Goal: Contribute content: Add original content to the website for others to see

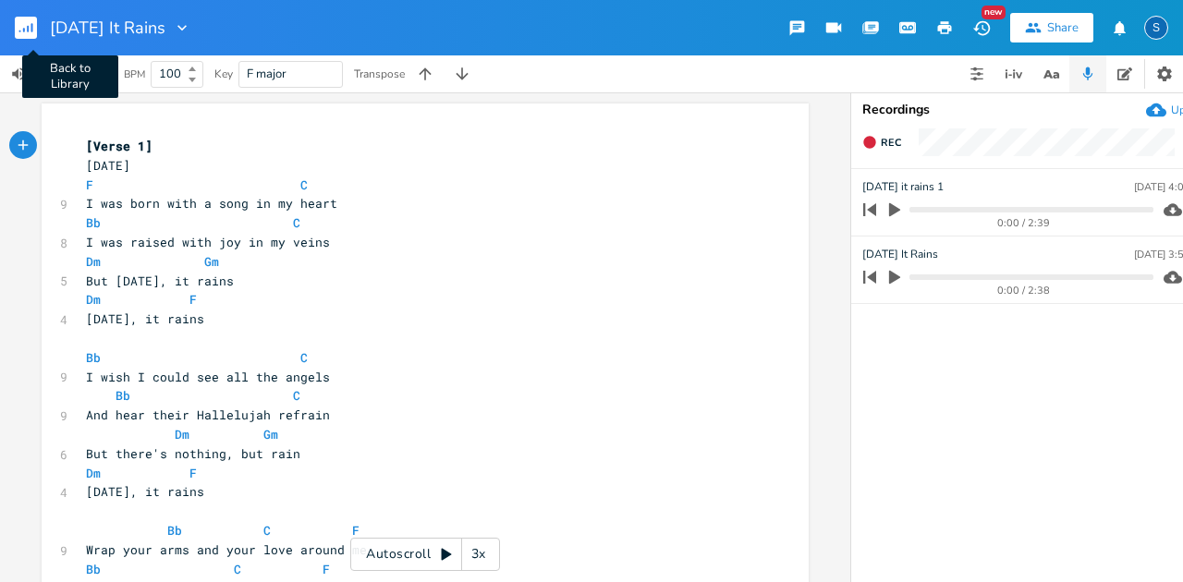
click at [28, 31] on icon "button" at bounding box center [28, 29] width 2 height 6
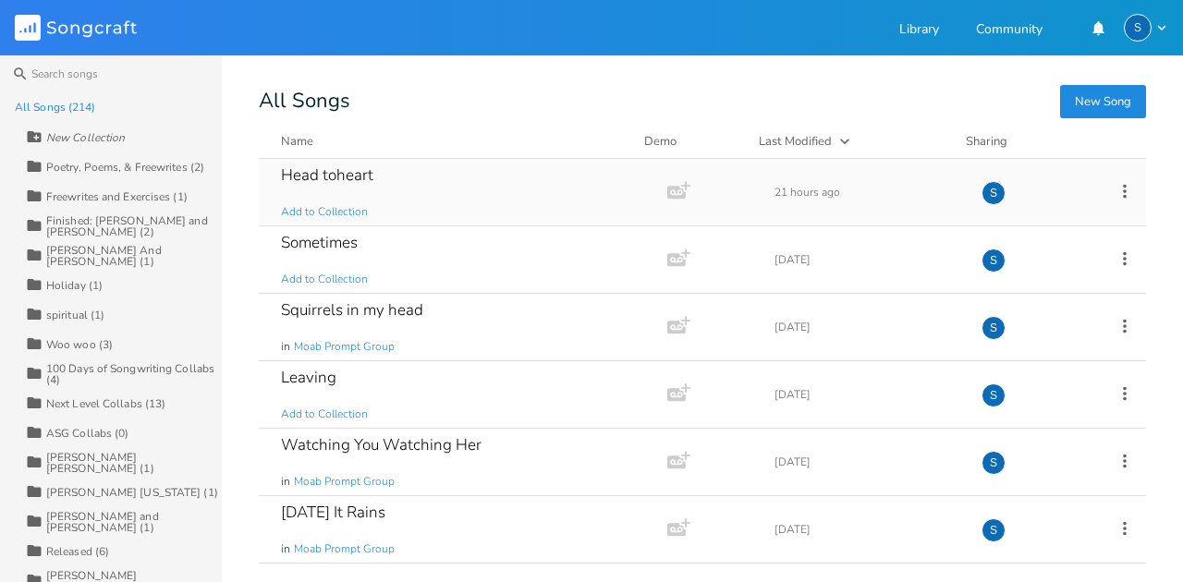
click at [425, 194] on div "Head toheart Add to Collection" at bounding box center [459, 192] width 357 height 67
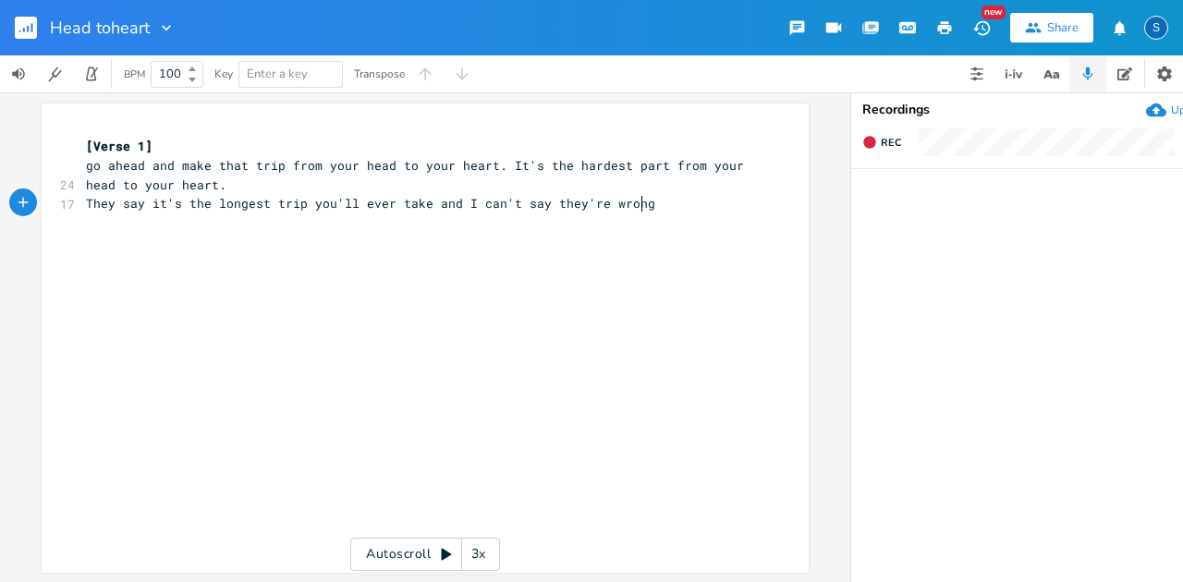
click at [645, 204] on pre "They say it's the longest trip you'll ever take and I can't say they're wrong" at bounding box center [415, 203] width 667 height 19
type textarea "How can those 12 inches"
click at [86, 164] on span "go ahead and make that trip from your head to your heart. It's the hardest part…" at bounding box center [418, 175] width 665 height 36
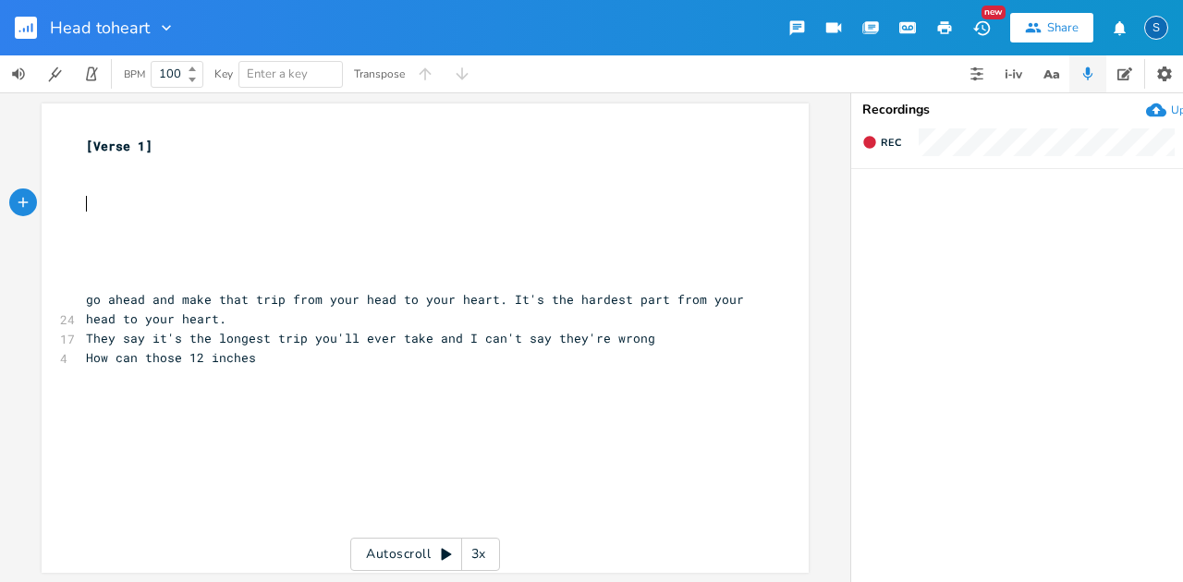
drag, startPoint x: 79, startPoint y: 199, endPoint x: 146, endPoint y: 198, distance: 67.5
click at [85, 203] on pre "​" at bounding box center [415, 203] width 667 height 19
click at [82, 188] on pre "​" at bounding box center [415, 185] width 667 height 19
type textarea "a"
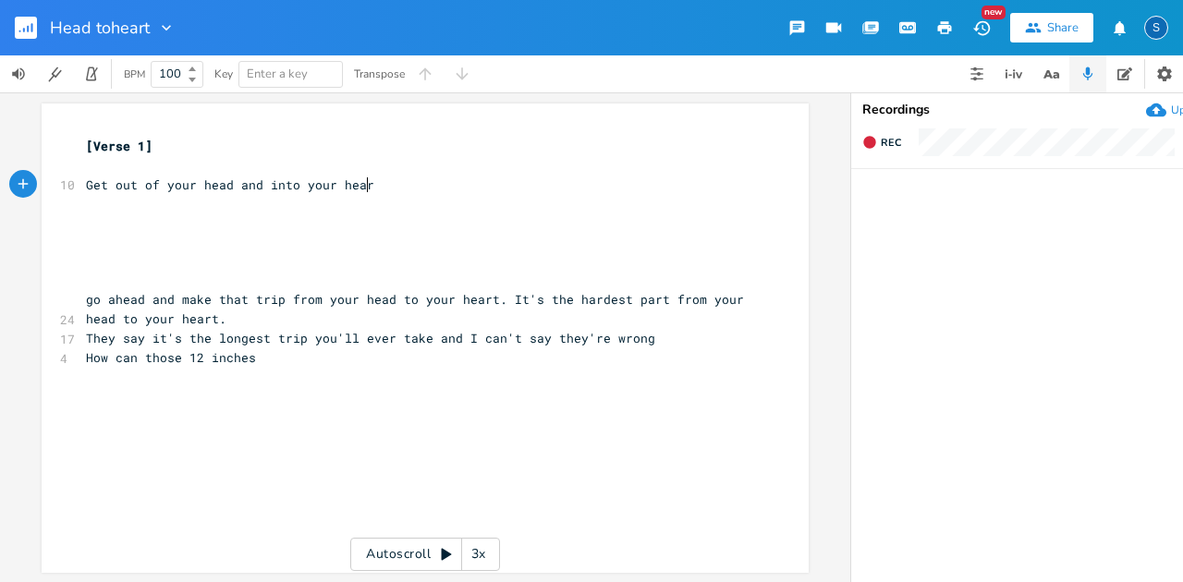
type textarea "Get out of your head and into your heart"
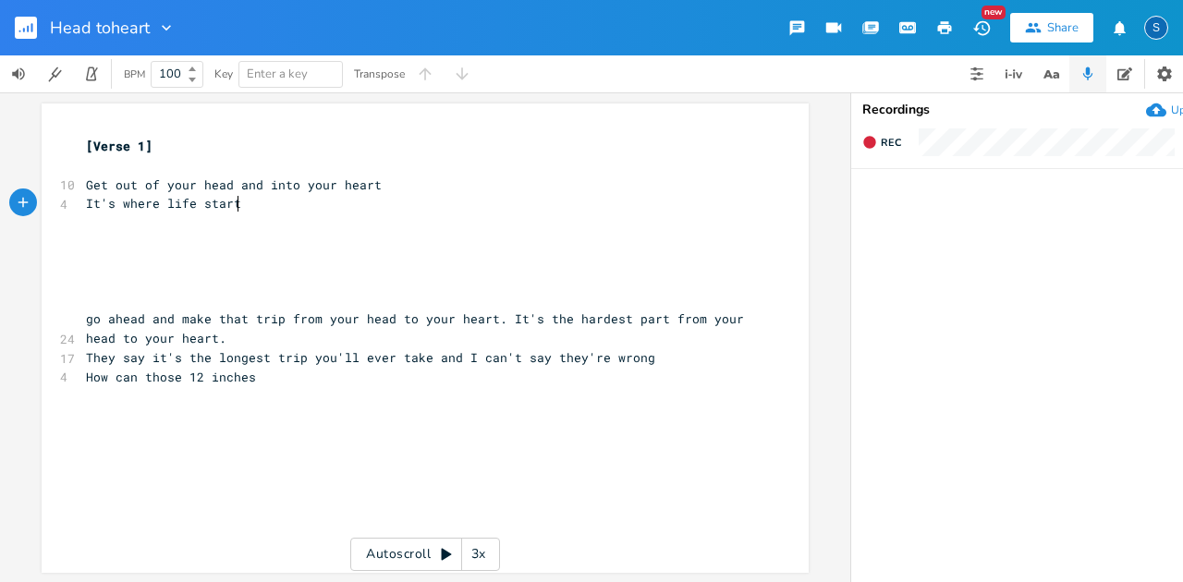
type textarea "It's where life starts"
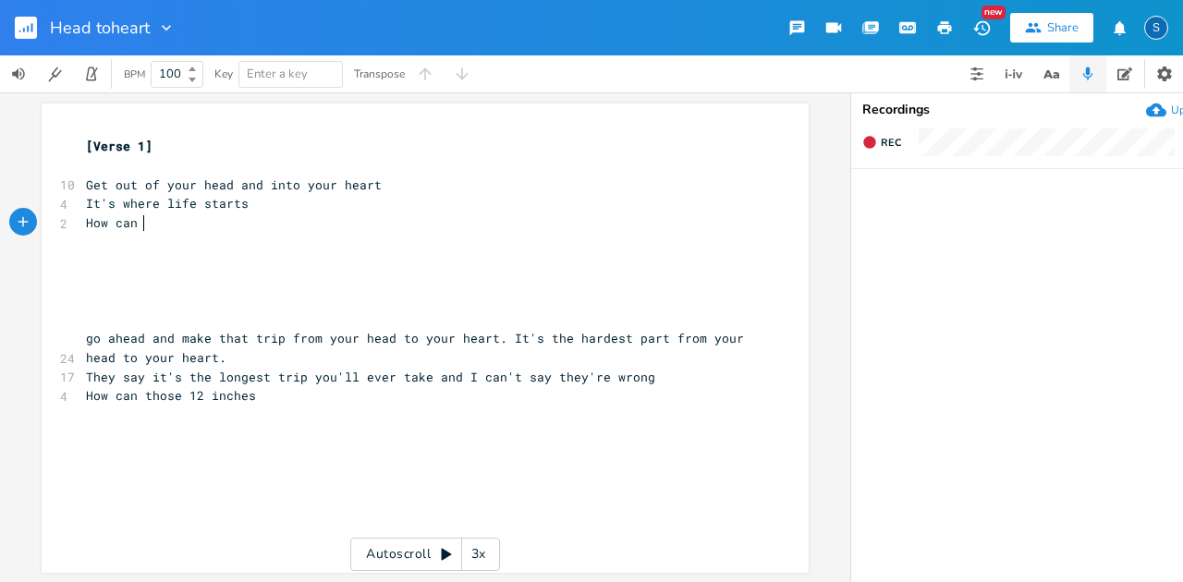
scroll to position [0, 54]
type textarea "How can a distance so small be tho"
type textarea "e longest"
type textarea "How can a distance so small be the longest"
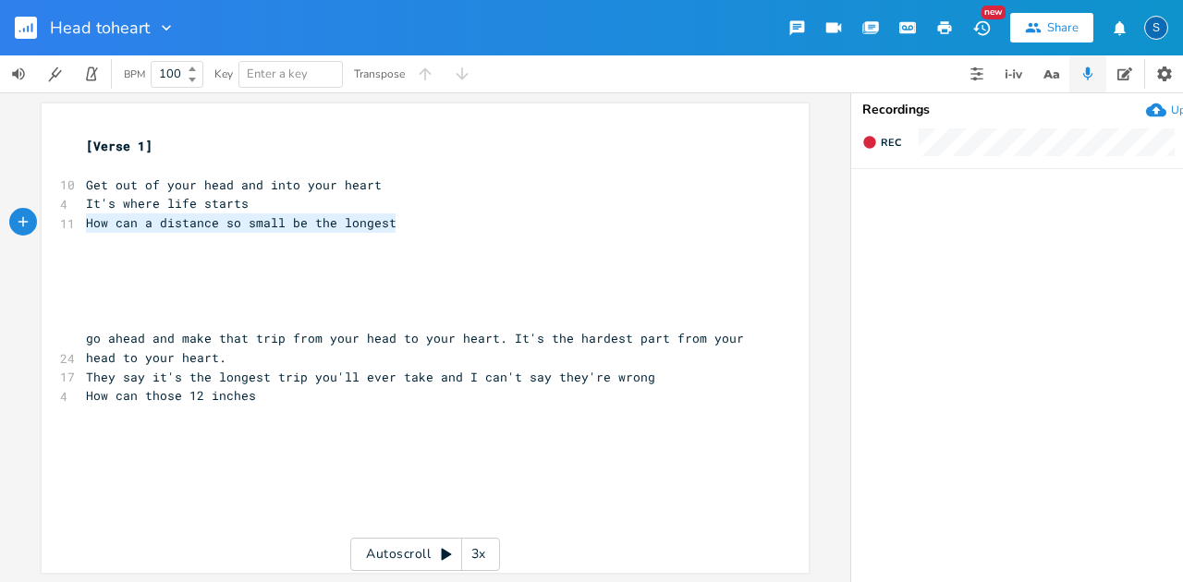
drag, startPoint x: 79, startPoint y: 223, endPoint x: 466, endPoint y: 224, distance: 387.1
click at [466, 224] on pre "How can a distance so small be the longest" at bounding box center [415, 222] width 667 height 19
type textarea "they say it's the longest trip you'll ever take"
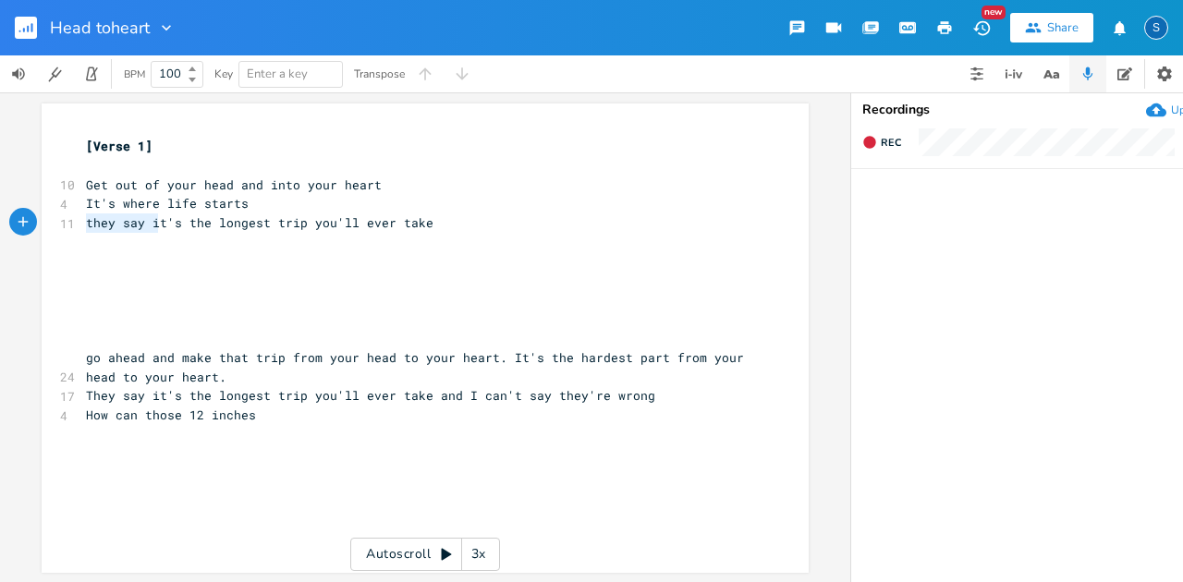
drag, startPoint x: 150, startPoint y: 223, endPoint x: 78, endPoint y: 222, distance: 72.1
click at [82, 222] on pre "they say it's the longest trip you'll ever take" at bounding box center [415, 222] width 667 height 19
type textarea "I"
click at [360, 226] on pre "It's the longest trip you'll ever take" at bounding box center [415, 222] width 667 height 19
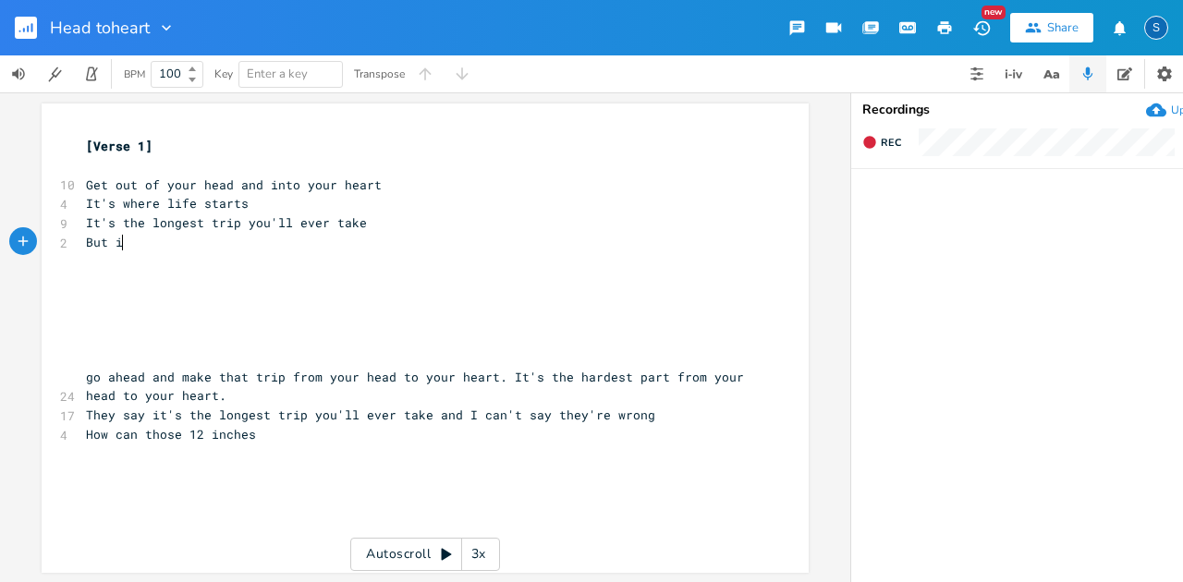
scroll to position [0, 33]
type textarea "But it"
type textarea "Doesn't seem that far"
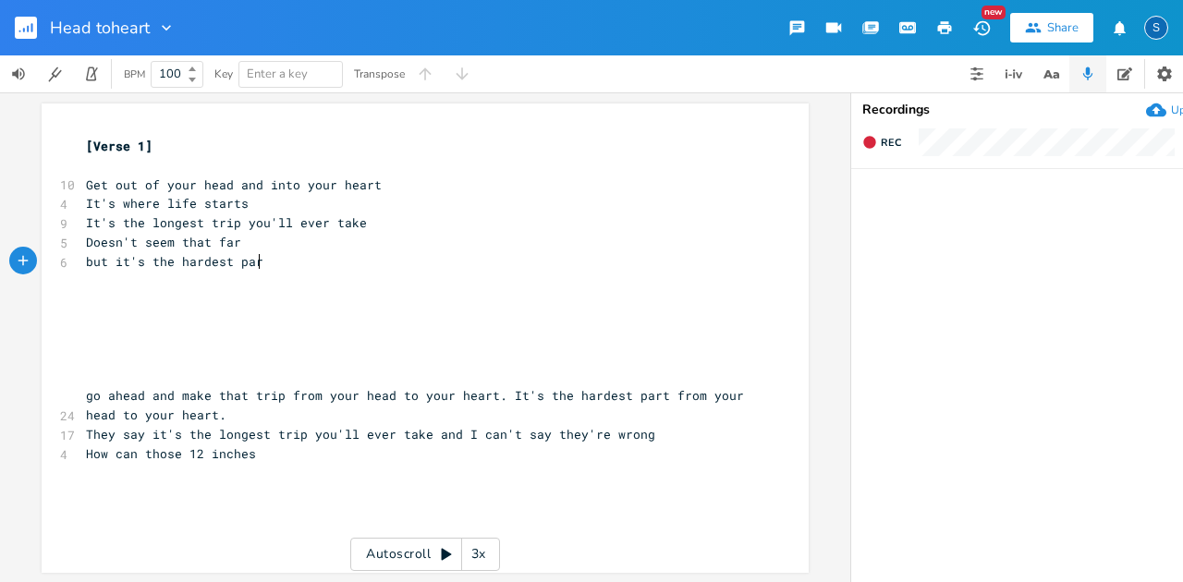
type textarea "but it's the hardest part"
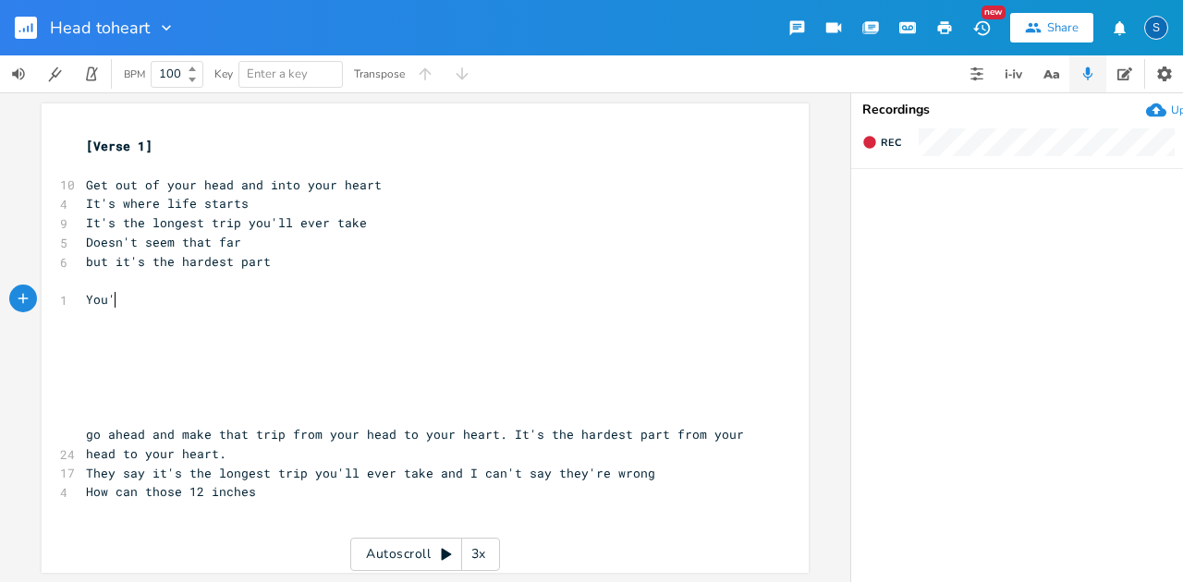
type textarea "You're"
type textarea "r heart"
drag, startPoint x: 109, startPoint y: 223, endPoint x: 78, endPoint y: 223, distance: 31.4
click at [82, 223] on pre "It's the longest trip you'll ever take" at bounding box center [415, 222] width 667 height 19
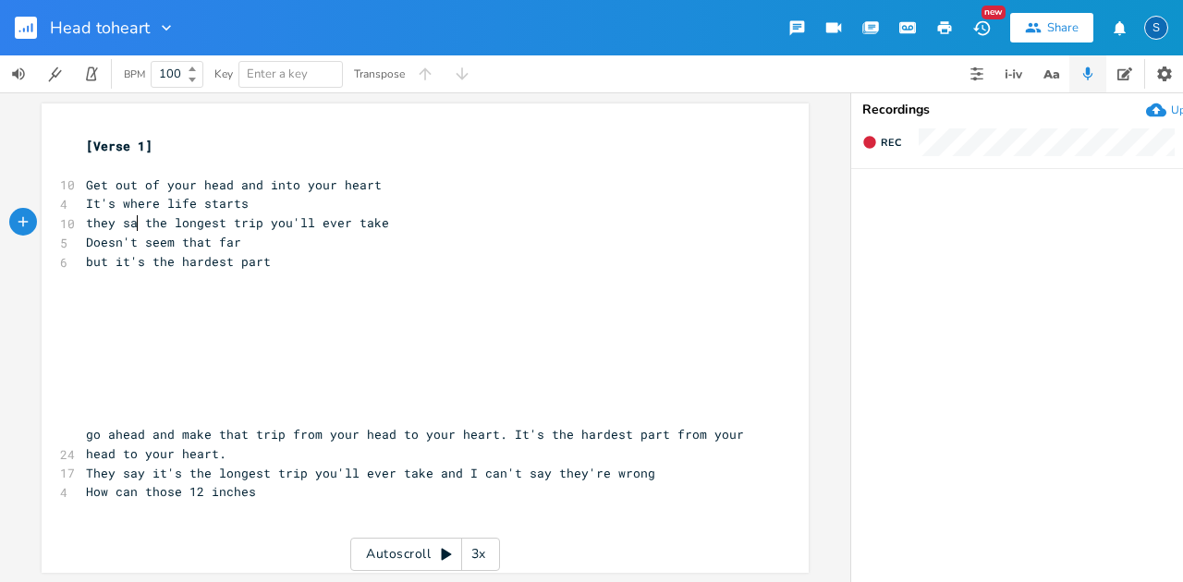
scroll to position [0, 48]
type textarea "they say its"
type textarea "'s"
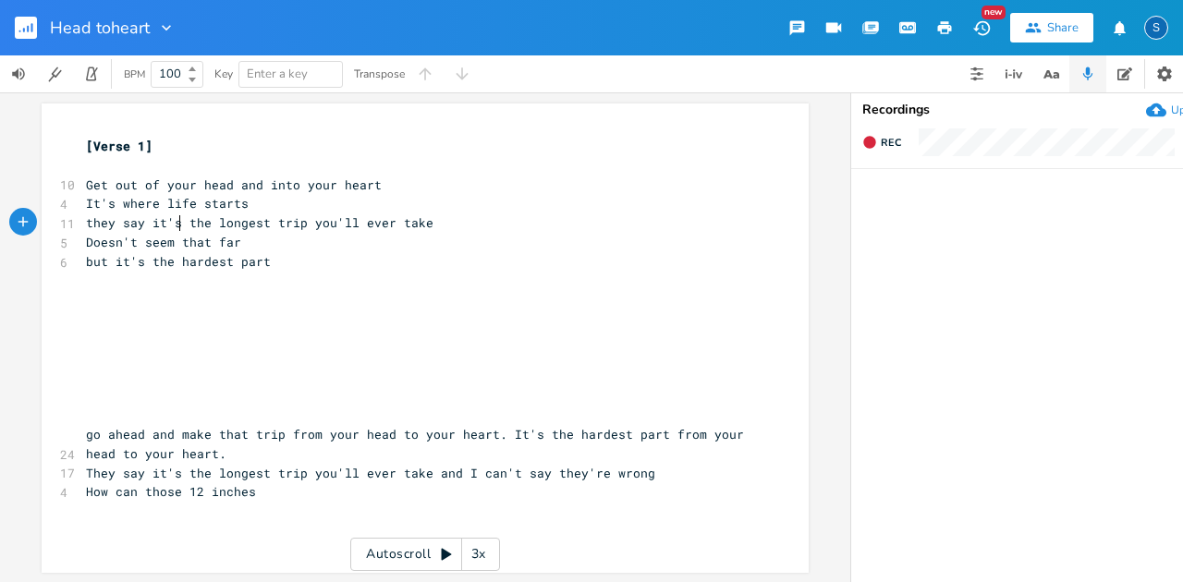
click at [271, 263] on pre "but it's the hardest part" at bounding box center [415, 261] width 667 height 19
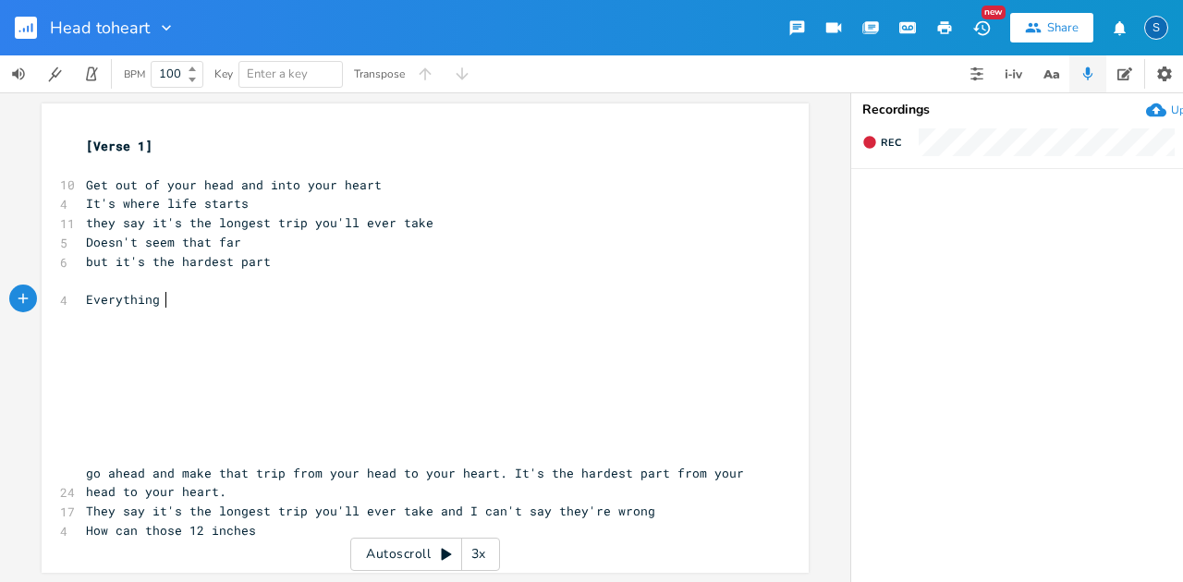
scroll to position [0, 66]
type textarea "Everything we've been taught"
type textarea "G"
click at [86, 187] on span "Get out of your head and into your heart" at bounding box center [234, 184] width 296 height 17
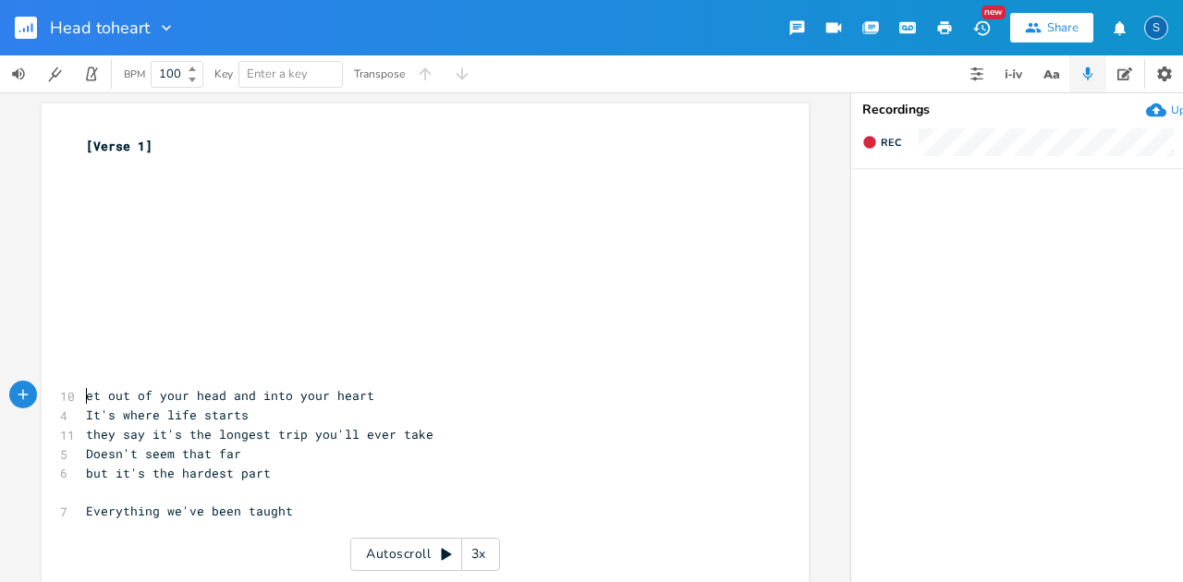
click at [90, 210] on pre "​" at bounding box center [415, 203] width 667 height 19
type textarea "The longest trip you'll ever take"
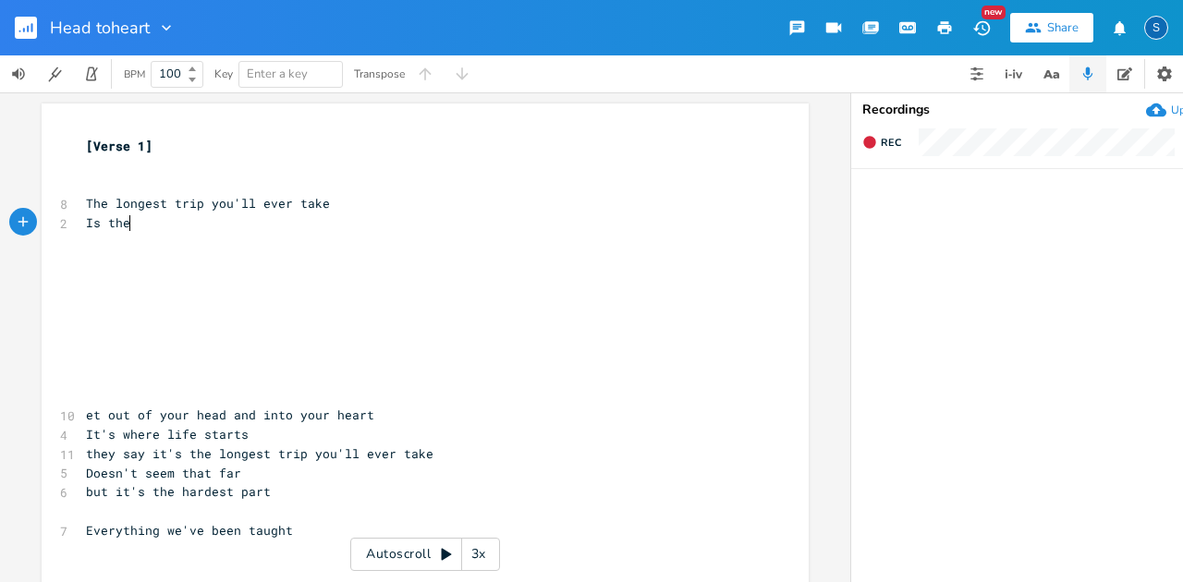
type textarea "Is the"
type textarea "is the 10"
type textarea "2 e"
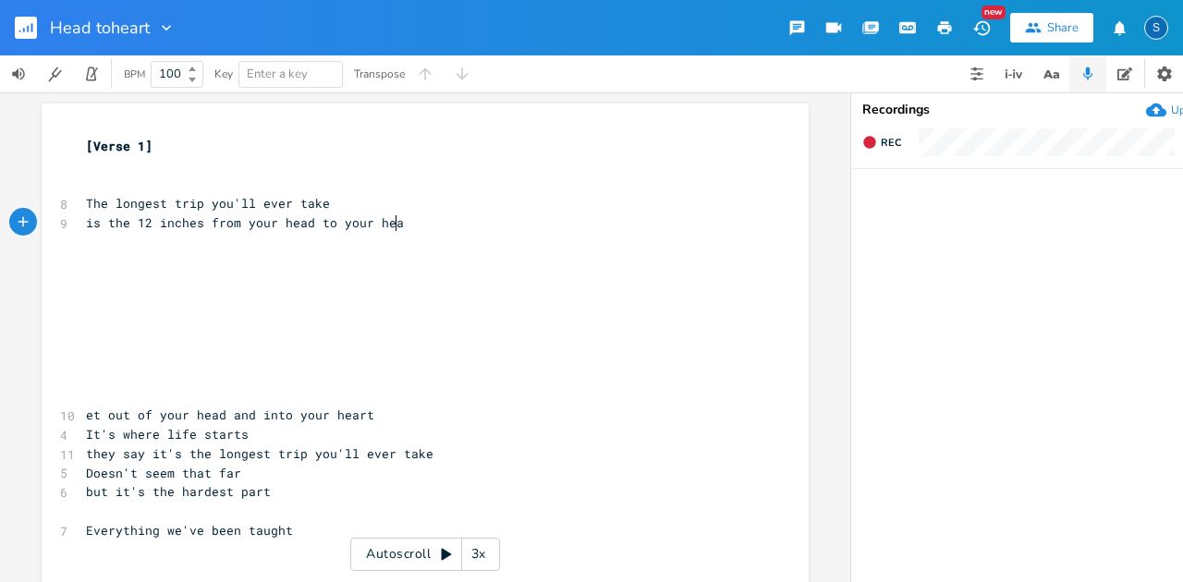
type textarea "inches from your head to your heart"
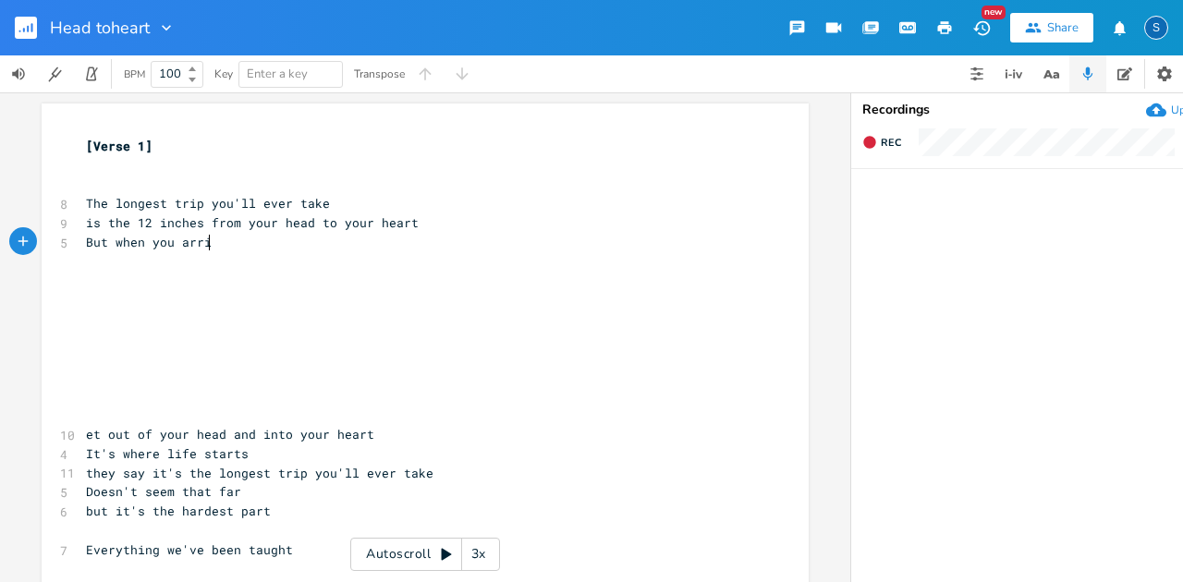
scroll to position [0, 117]
type textarea "But when you arrive and settle in"
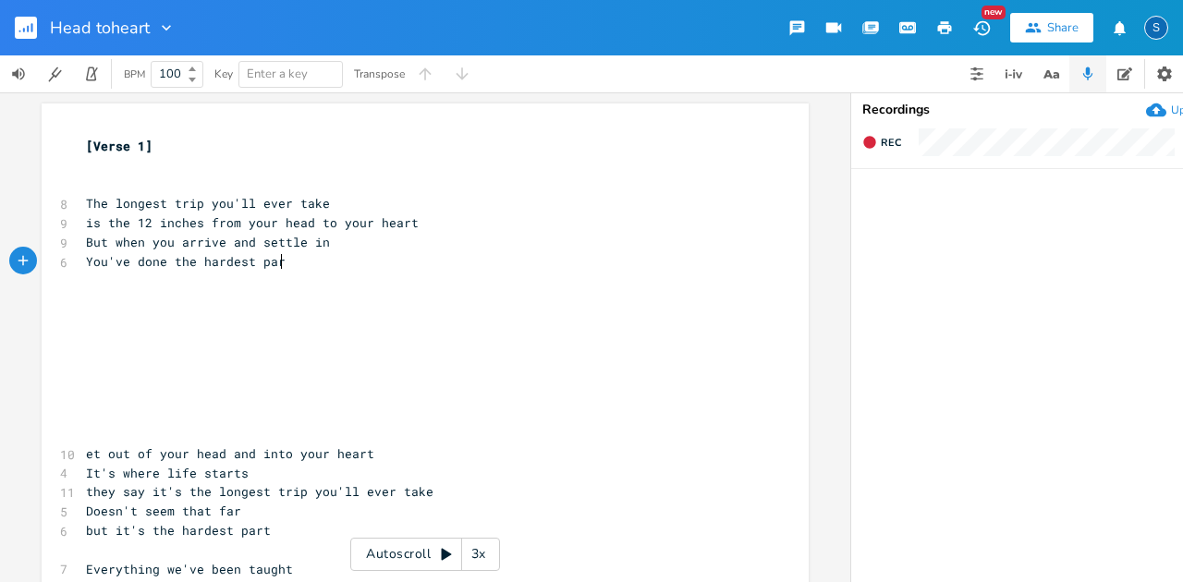
type textarea "You've done the hardest part"
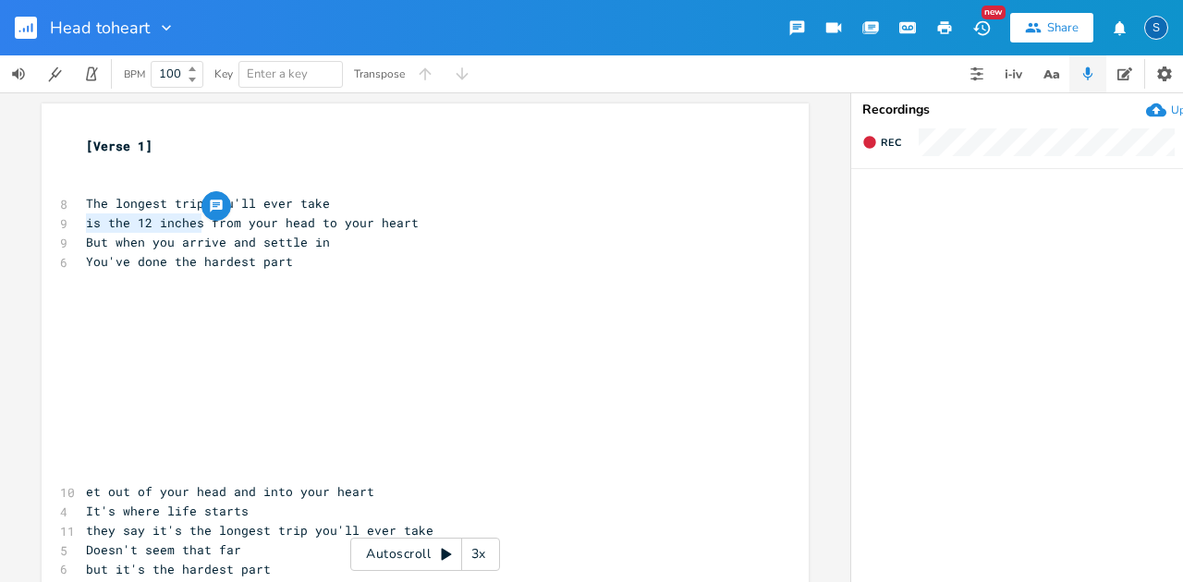
drag, startPoint x: 194, startPoint y: 226, endPoint x: 76, endPoint y: 226, distance: 118.3
click at [82, 226] on pre "is the 12 inches from your head to your heart" at bounding box center [415, 222] width 667 height 19
type textarea "the distance"
